Goal: Task Accomplishment & Management: Use online tool/utility

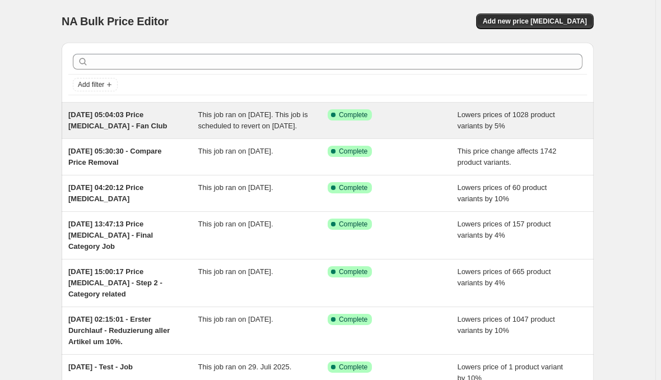
click at [241, 102] on div "[DATE] 05:04:03 Price [MEDICAL_DATA] - Fan Club This job ran on [DATE]. This jo…" at bounding box center [328, 120] width 532 height 36
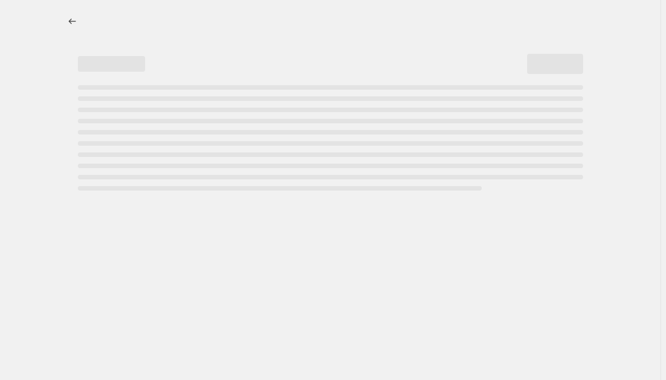
select select "percentage"
select select "product_status"
select select "not_equal"
select select "archived"
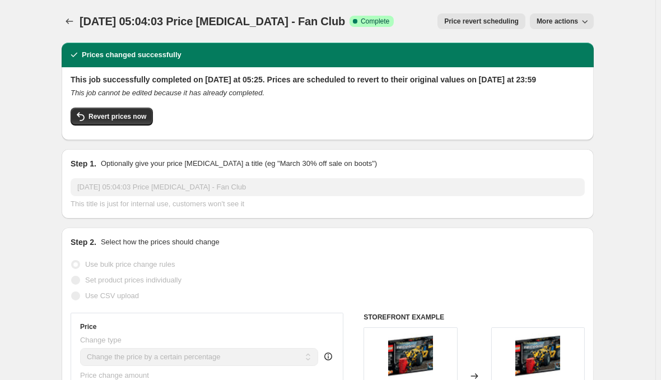
click at [501, 17] on span "Price revert scheduling" at bounding box center [481, 21] width 74 height 9
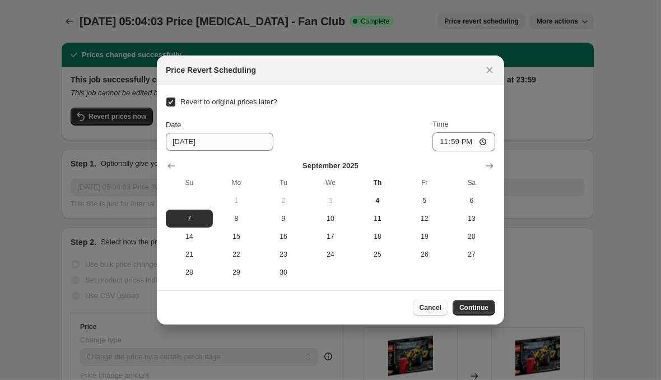
click at [437, 300] on button "Cancel" at bounding box center [430, 308] width 35 height 16
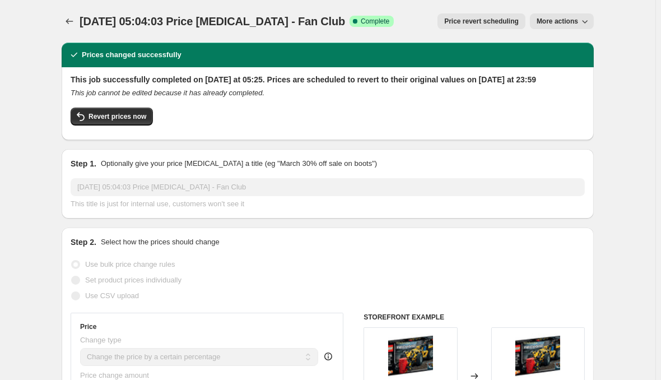
click at [579, 16] on icon "button" at bounding box center [584, 21] width 11 height 11
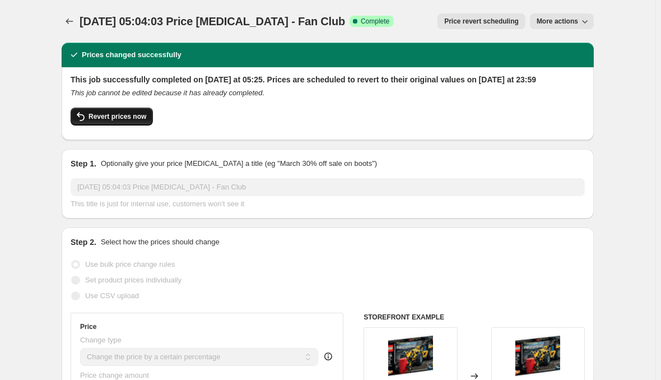
click at [141, 121] on span "Revert prices now" at bounding box center [117, 116] width 58 height 9
checkbox input "false"
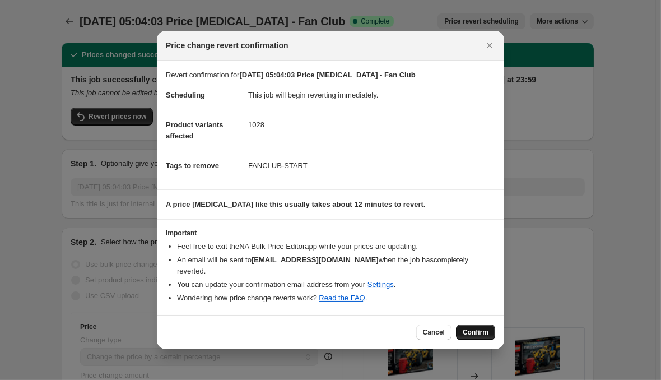
click at [473, 328] on span "Confirm" at bounding box center [476, 332] width 26 height 9
